Goal: Task Accomplishment & Management: Manage account settings

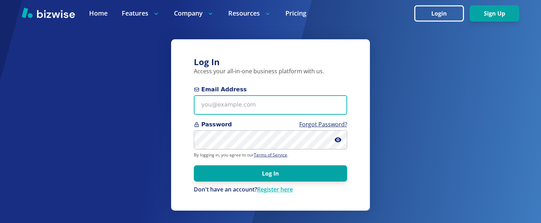
click at [227, 111] on input "Email Address" at bounding box center [270, 105] width 153 height 20
paste input "[PERSON_NAME][EMAIL_ADDRESS][DOMAIN_NAME]"
type input "[PERSON_NAME][EMAIL_ADDRESS][DOMAIN_NAME]"
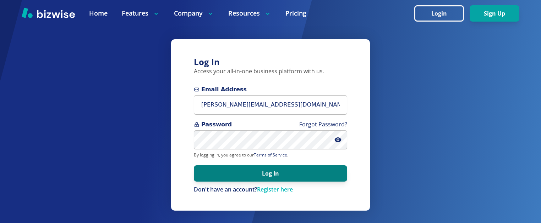
click at [243, 173] on button "Log In" at bounding box center [270, 174] width 153 height 16
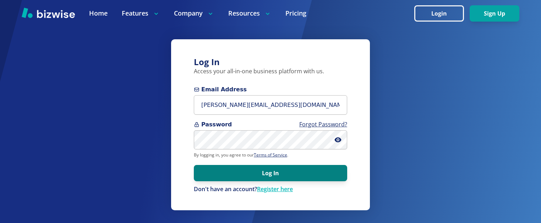
click at [260, 179] on button "Log In" at bounding box center [270, 173] width 153 height 16
